Goal: Transaction & Acquisition: Purchase product/service

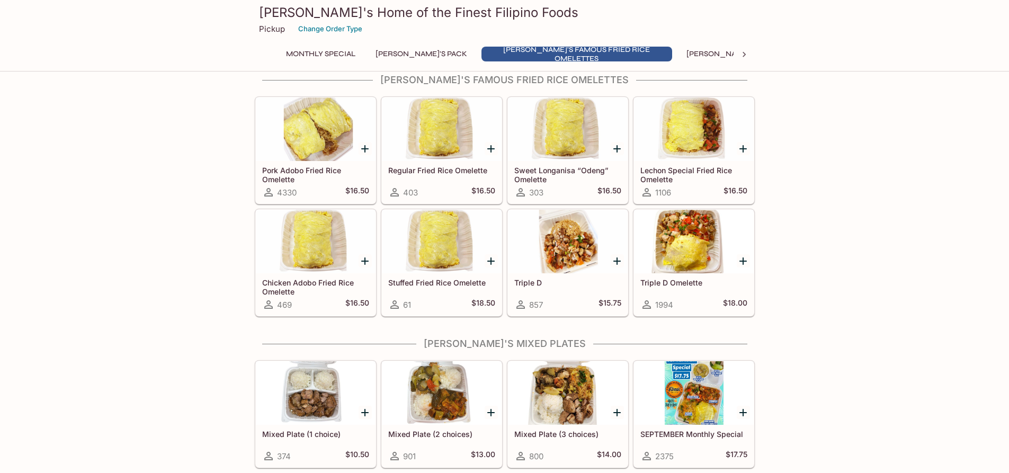
scroll to position [371, 0]
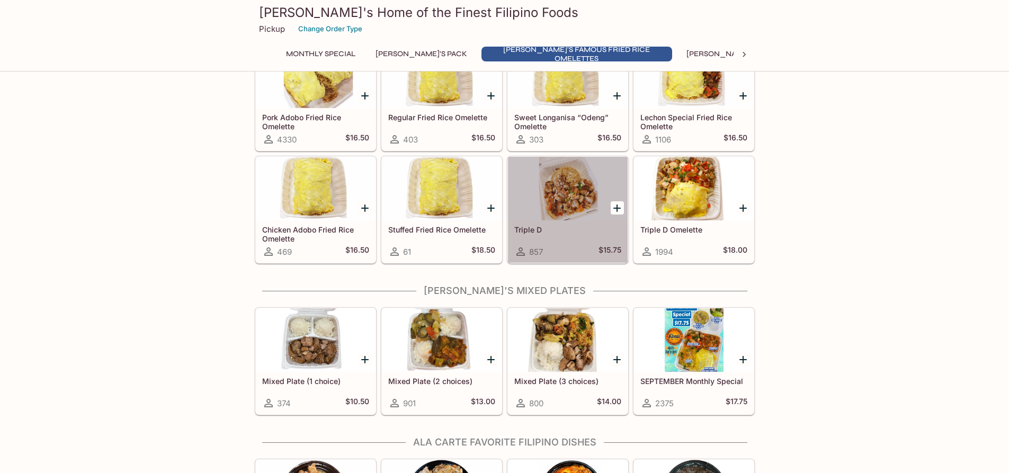
click at [574, 210] on div at bounding box center [568, 189] width 120 height 64
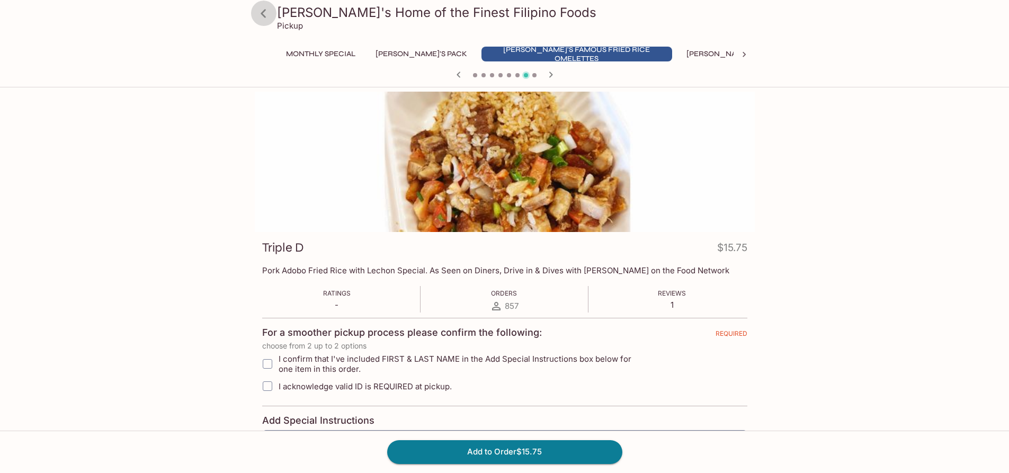
click at [264, 13] on icon at bounding box center [263, 13] width 19 height 19
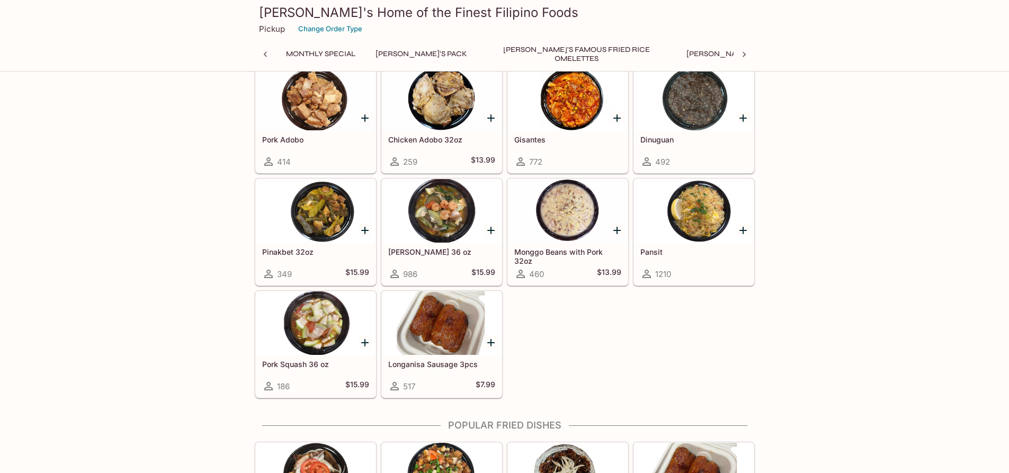
scroll to position [0, 142]
